Goal: Information Seeking & Learning: Learn about a topic

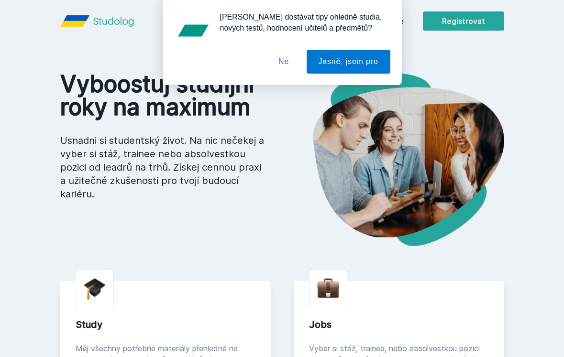
click at [278, 65] on button "Ne" at bounding box center [284, 62] width 34 height 24
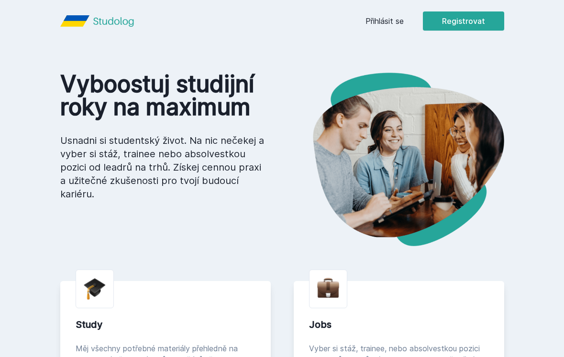
click at [390, 24] on link "Přihlásit se" at bounding box center [385, 20] width 38 height 11
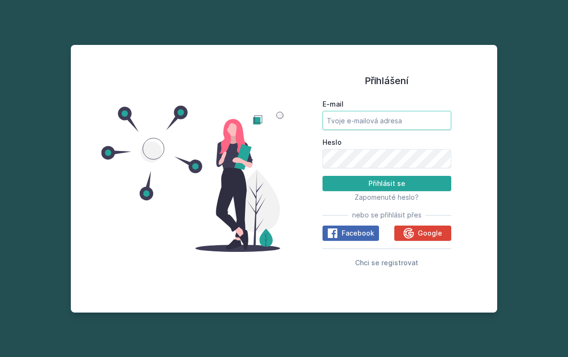
type input "[EMAIL_ADDRESS][DOMAIN_NAME]"
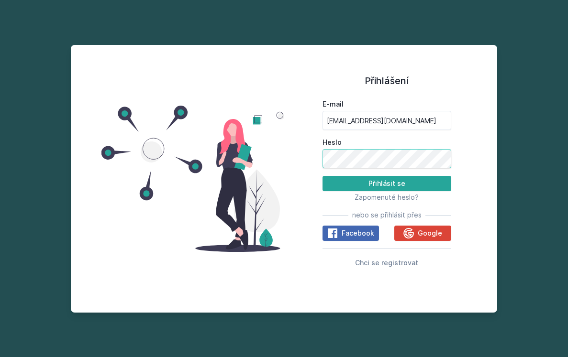
click at [387, 184] on button "Přihlásit se" at bounding box center [387, 183] width 129 height 15
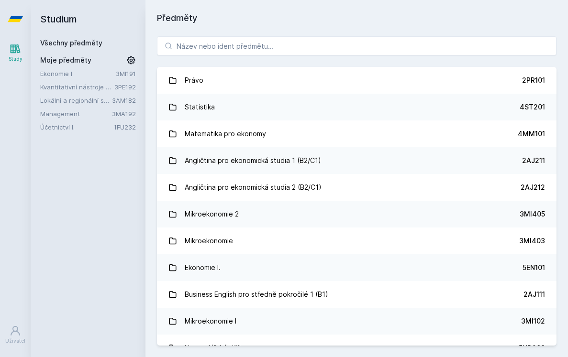
click at [59, 72] on link "Ekonomie I" at bounding box center [78, 74] width 76 height 10
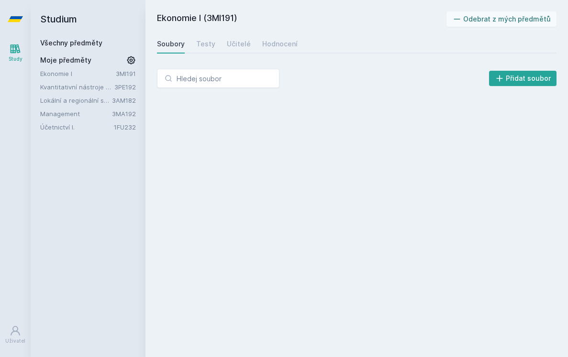
click at [89, 74] on link "Ekonomie I" at bounding box center [78, 74] width 76 height 10
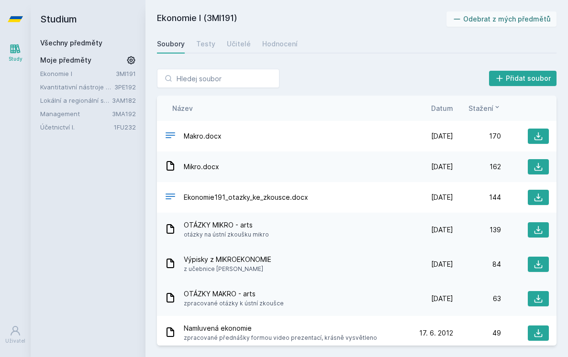
click at [251, 266] on span "z učebnice [PERSON_NAME]" at bounding box center [228, 270] width 88 height 10
click at [199, 46] on div "Testy" at bounding box center [205, 44] width 19 height 10
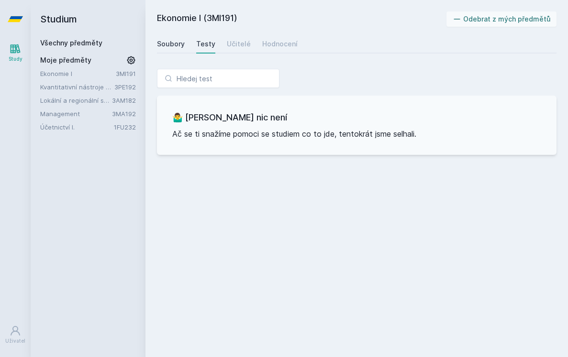
click at [178, 47] on div "Soubory" at bounding box center [171, 44] width 28 height 10
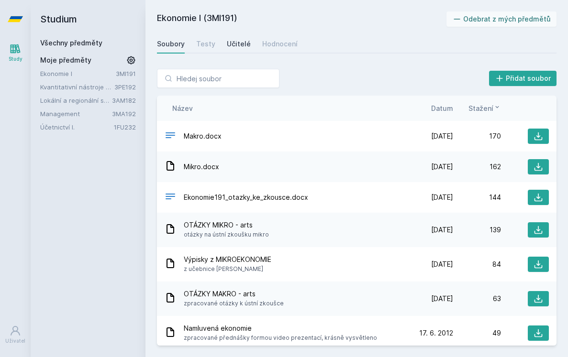
click at [241, 39] on div "Učitelé" at bounding box center [239, 44] width 24 height 10
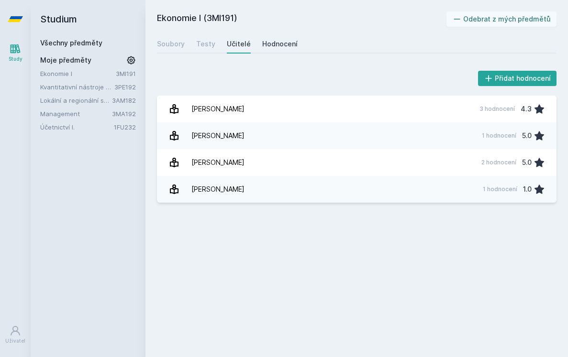
click at [285, 41] on div "Hodnocení" at bounding box center [279, 44] width 35 height 10
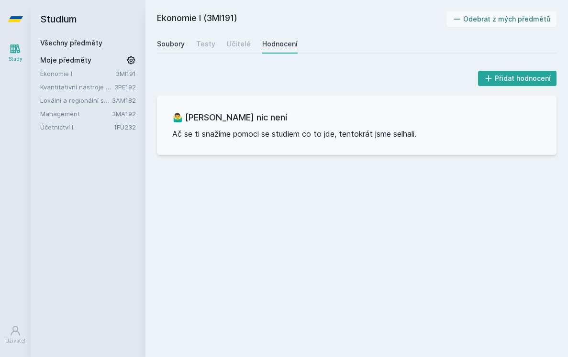
click at [171, 42] on div "Soubory" at bounding box center [171, 44] width 28 height 10
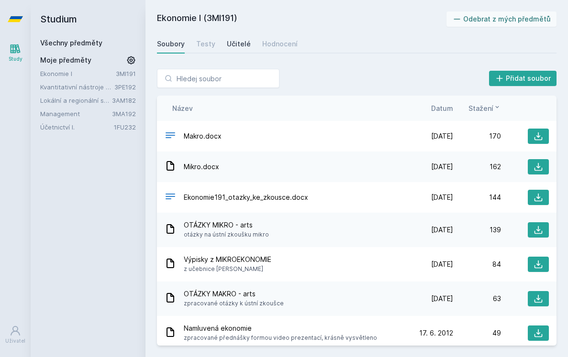
click at [246, 42] on div "Učitelé" at bounding box center [239, 44] width 24 height 10
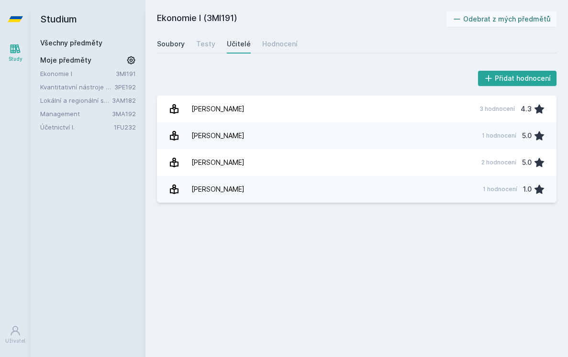
click at [171, 42] on div "Soubory" at bounding box center [171, 44] width 28 height 10
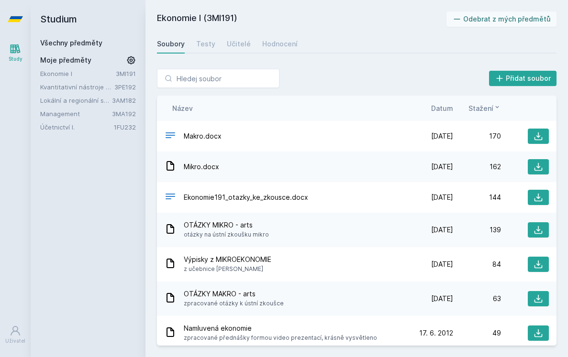
click at [68, 83] on link "Kvantitativní nástroje pro Arts Management" at bounding box center [77, 87] width 74 height 10
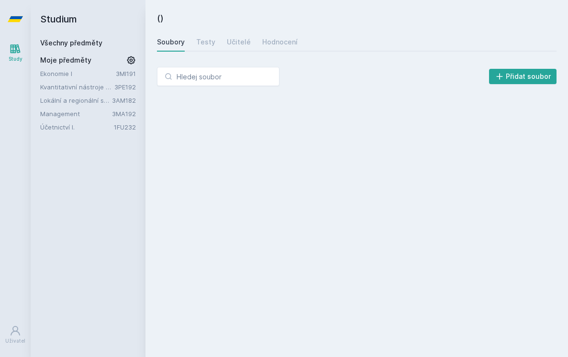
click at [65, 88] on link "Kvantitativní nástroje pro Arts Management" at bounding box center [77, 87] width 74 height 10
click at [64, 97] on link "Lokální a regionální sociologie - sociologie kultury" at bounding box center [76, 101] width 72 height 10
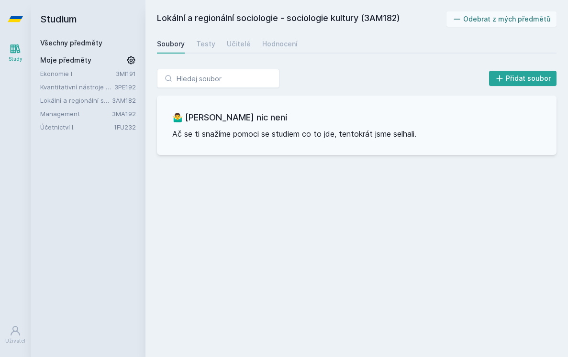
click at [60, 75] on link "Ekonomie I" at bounding box center [78, 74] width 76 height 10
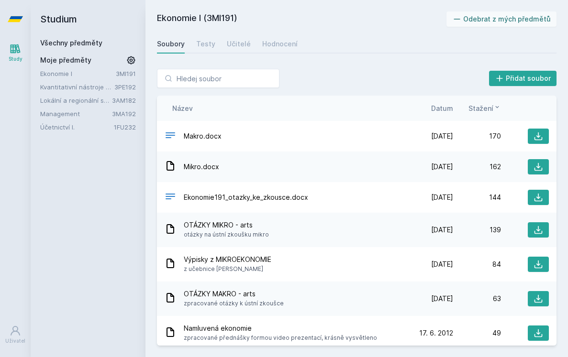
click at [67, 111] on link "Management" at bounding box center [76, 114] width 72 height 10
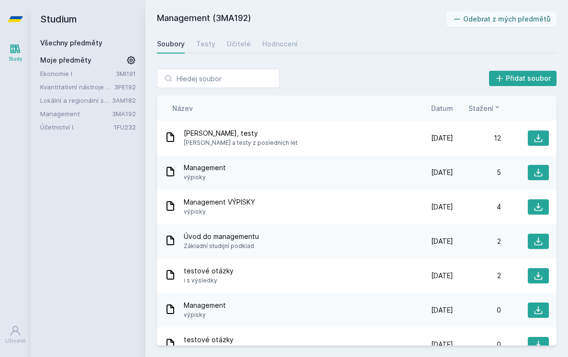
click at [70, 131] on link "Účetnictví I." at bounding box center [77, 127] width 74 height 10
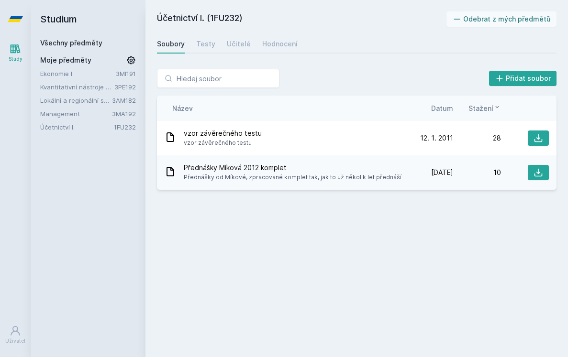
click at [70, 74] on link "Ekonomie I" at bounding box center [78, 74] width 76 height 10
